Goal: Information Seeking & Learning: Learn about a topic

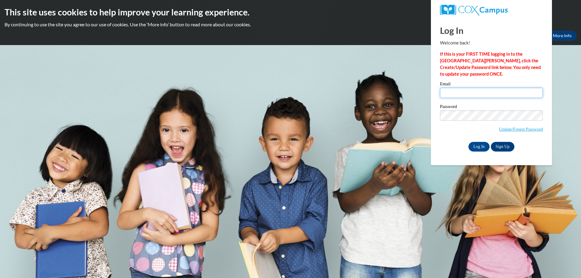
click at [448, 89] on input "Email" at bounding box center [491, 93] width 103 height 10
type input "stacy_strickland@fcmi-ms.us"
click at [478, 147] on input "Log In" at bounding box center [479, 147] width 21 height 10
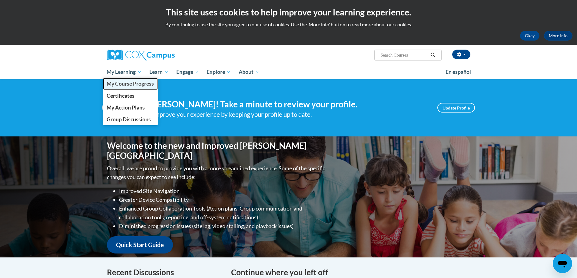
click at [135, 84] on span "My Course Progress" at bounding box center [130, 84] width 47 height 6
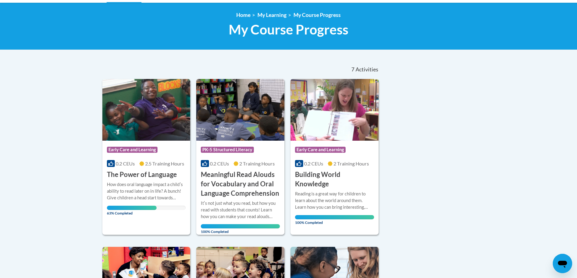
scroll to position [91, 0]
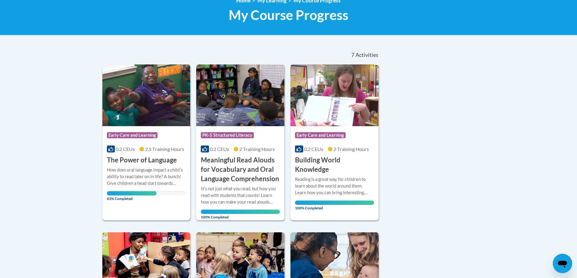
click at [140, 176] on div "How does oral language impact a childʹs ability to read later on in life? A bun…" at bounding box center [146, 177] width 79 height 20
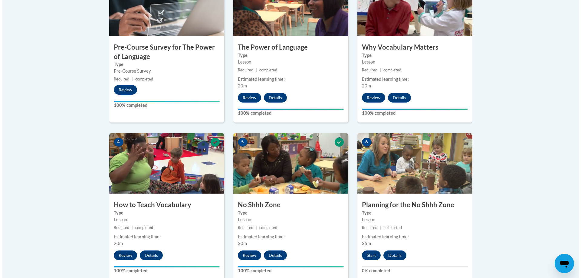
scroll to position [303, 0]
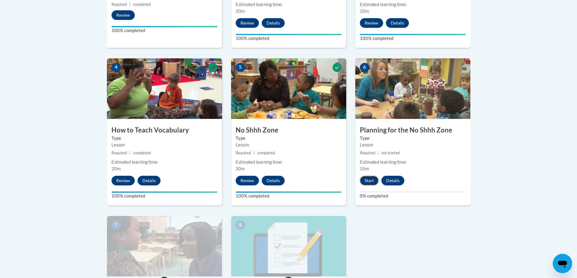
click at [371, 179] on button "Start" at bounding box center [369, 181] width 19 height 10
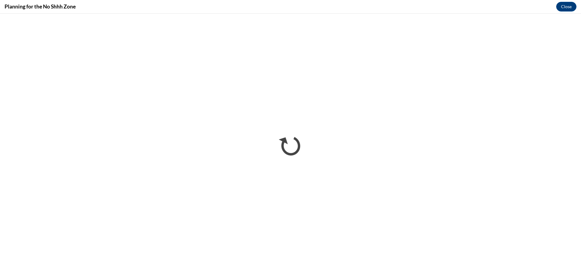
scroll to position [0, 0]
